Goal: Task Accomplishment & Management: Use online tool/utility

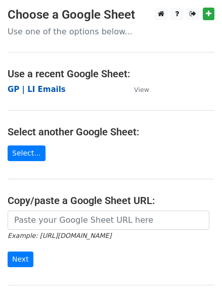
click at [50, 91] on strong "GP | LI Emails" at bounding box center [37, 89] width 58 height 9
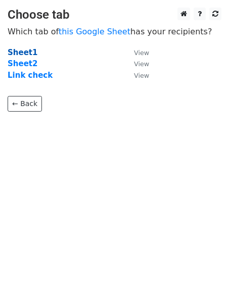
click at [25, 54] on strong "Sheet1" at bounding box center [23, 52] width 30 height 9
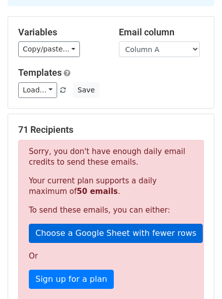
scroll to position [91, 0]
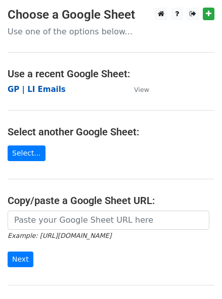
click at [45, 92] on strong "GP | LI Emails" at bounding box center [37, 89] width 58 height 9
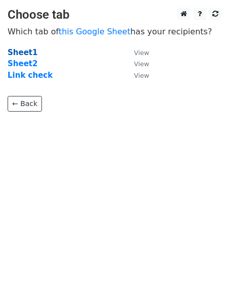
click at [25, 52] on strong "Sheet1" at bounding box center [23, 52] width 30 height 9
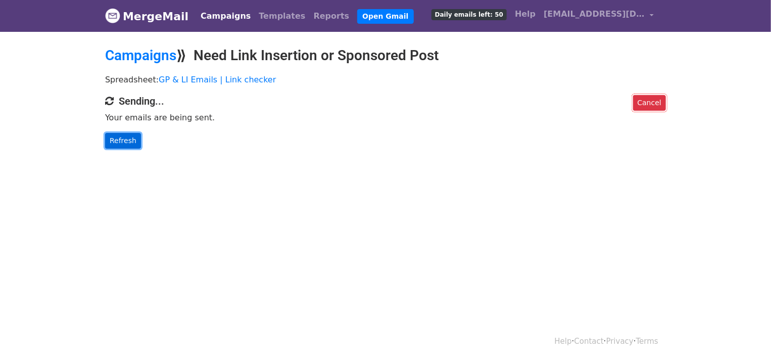
click at [123, 142] on link "Refresh" at bounding box center [123, 141] width 36 height 16
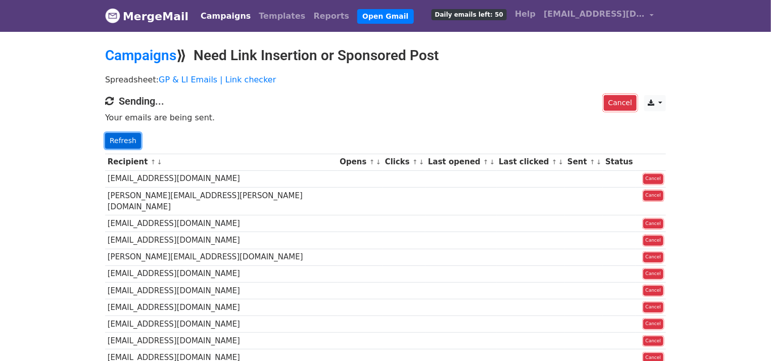
click at [124, 143] on link "Refresh" at bounding box center [123, 141] width 36 height 16
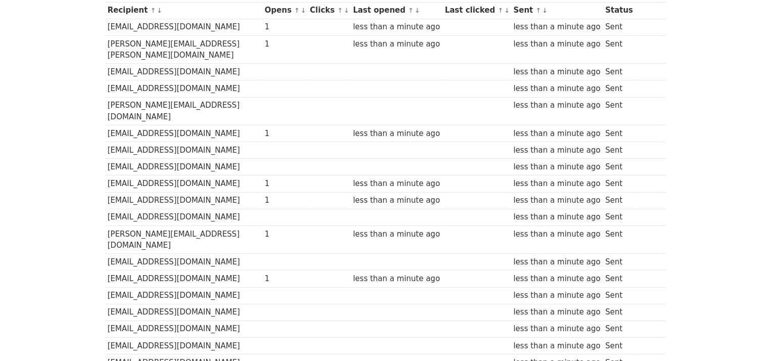
scroll to position [101, 0]
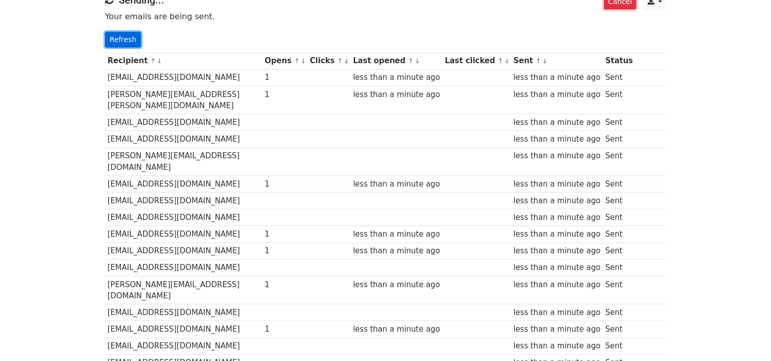
click at [121, 39] on link "Refresh" at bounding box center [123, 40] width 36 height 16
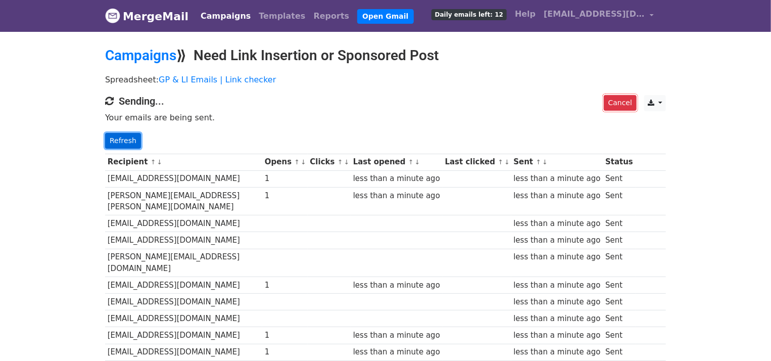
click at [124, 145] on link "Refresh" at bounding box center [123, 141] width 36 height 16
click at [125, 141] on link "Refresh" at bounding box center [123, 141] width 36 height 16
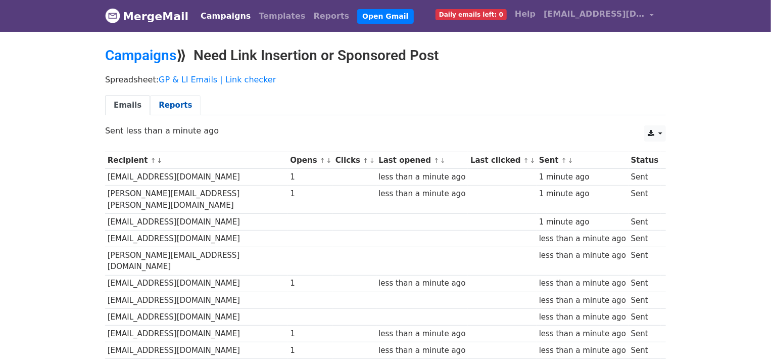
click at [171, 106] on link "Reports" at bounding box center [175, 105] width 51 height 21
